Goal: Information Seeking & Learning: Learn about a topic

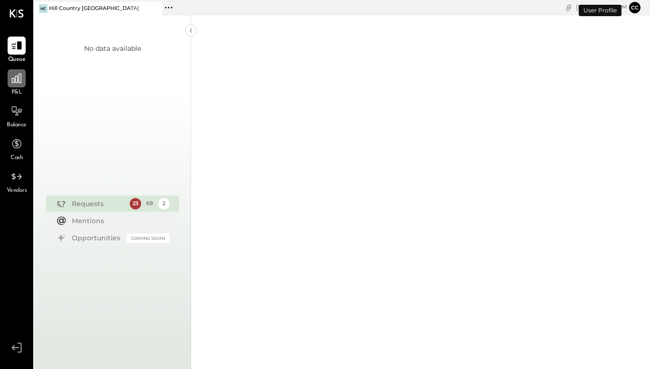
click at [21, 86] on div at bounding box center [17, 78] width 18 height 18
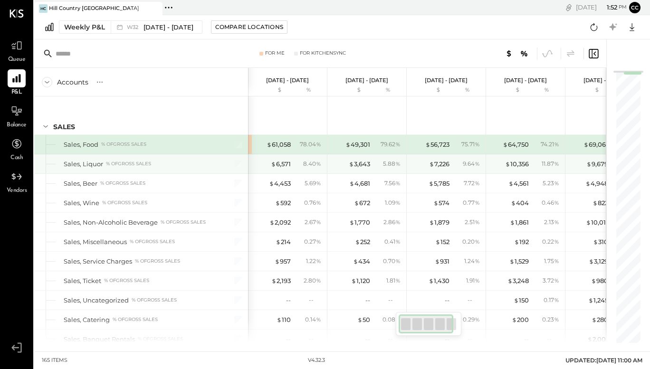
click at [474, 160] on span "%" at bounding box center [476, 164] width 5 height 8
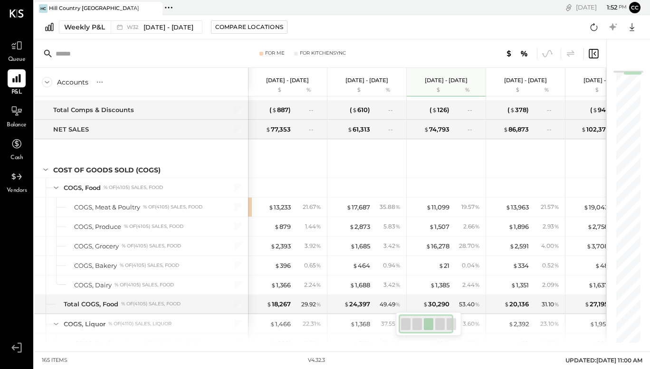
scroll to position [325, 0]
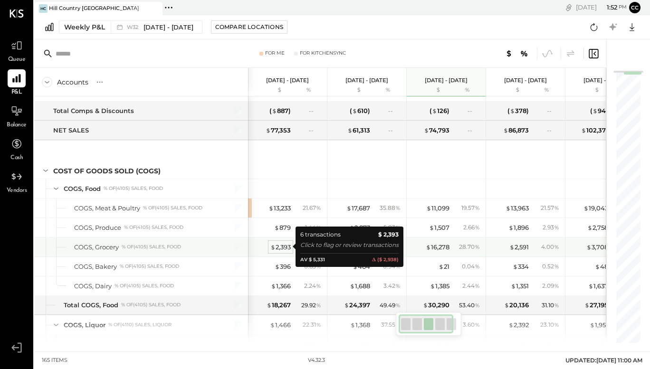
click at [278, 246] on div "$ 2,393" at bounding box center [280, 247] width 20 height 9
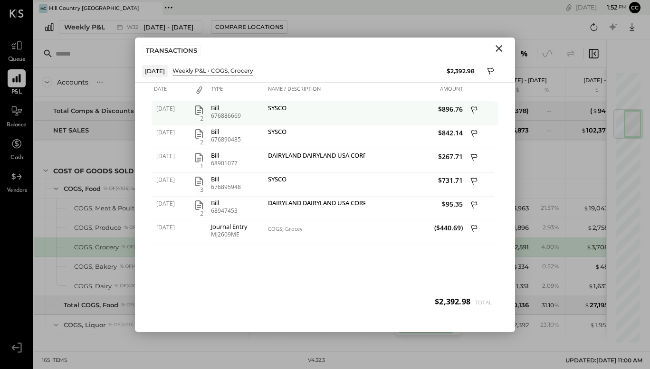
click at [294, 111] on div "SYSCO" at bounding box center [315, 108] width 95 height 9
click at [200, 110] on icon "button" at bounding box center [199, 109] width 8 height 9
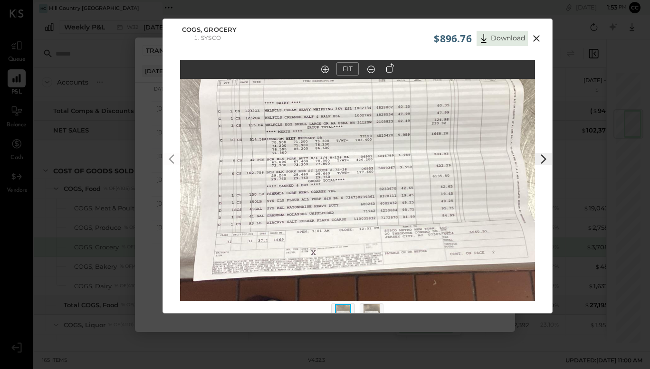
click at [537, 39] on icon at bounding box center [535, 38] width 11 height 11
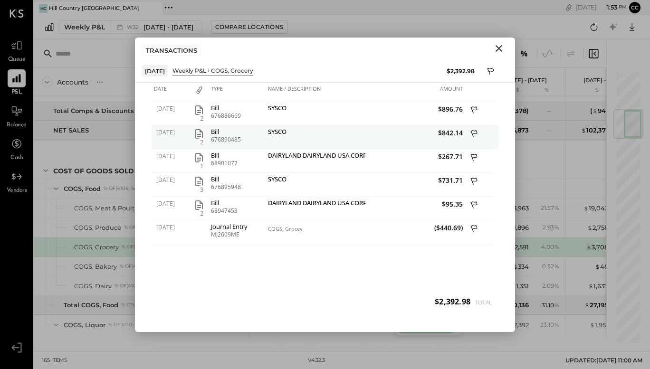
click at [198, 133] on icon "button" at bounding box center [198, 133] width 11 height 11
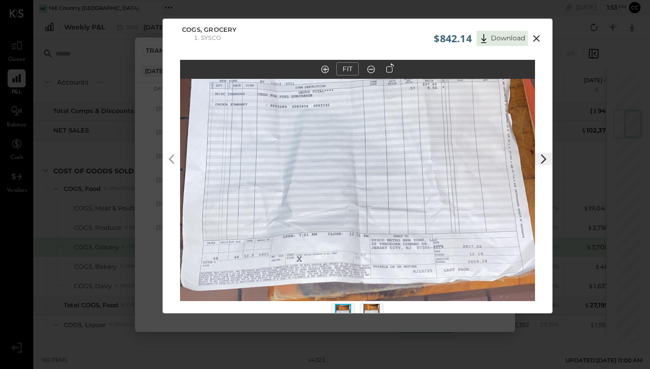
click at [539, 160] on icon at bounding box center [543, 158] width 11 height 11
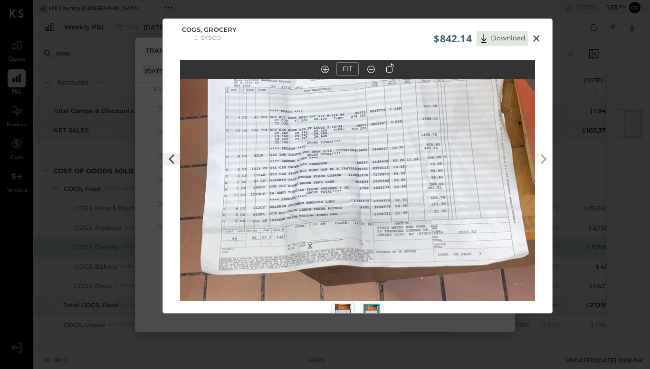
click at [535, 36] on icon at bounding box center [535, 38] width 11 height 11
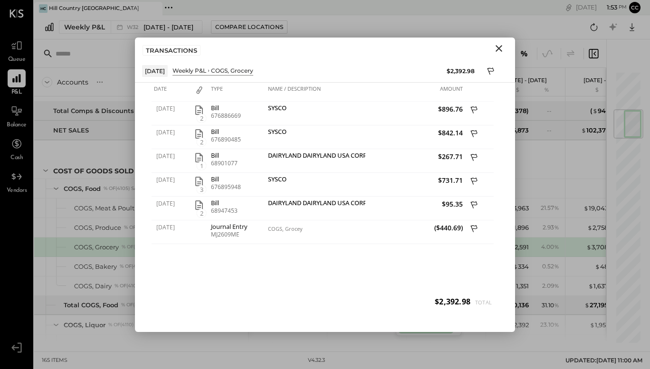
click at [495, 47] on icon "Close" at bounding box center [498, 48] width 11 height 11
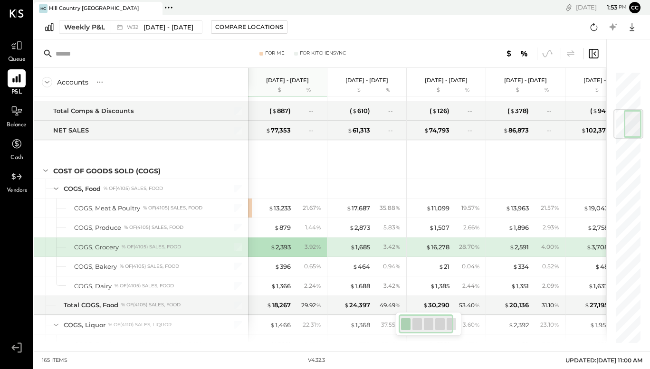
click at [410, 26] on div "Weekly P&L W32 [DATE] - [DATE] Compare Locations Google Sheets Excel" at bounding box center [341, 27] width 615 height 24
click at [185, 56] on input "text" at bounding box center [131, 53] width 150 height 17
